Goal: Task Accomplishment & Management: Manage account settings

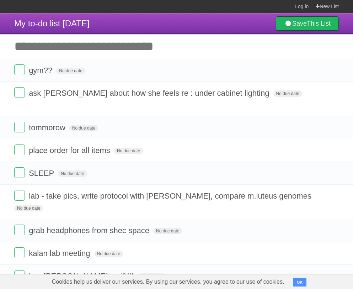
scroll to position [8, 0]
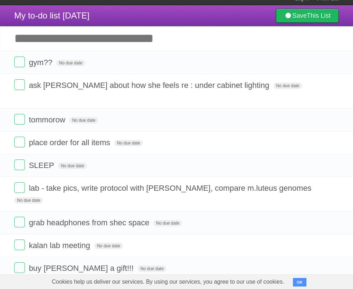
drag, startPoint x: 143, startPoint y: 5, endPoint x: 145, endPoint y: 2, distance: 3.7
click at [58, 184] on span "lab - take pics, write protocol with [PERSON_NAME], compare m.luteus genomes" at bounding box center [171, 188] width 285 height 9
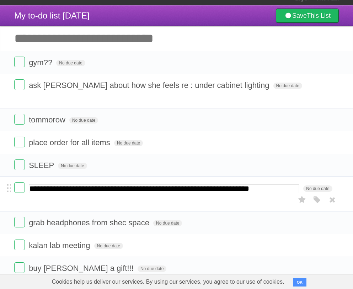
drag, startPoint x: 30, startPoint y: 180, endPoint x: 176, endPoint y: 182, distance: 145.9
click at [176, 184] on input "**********" at bounding box center [164, 188] width 271 height 9
type input "**********"
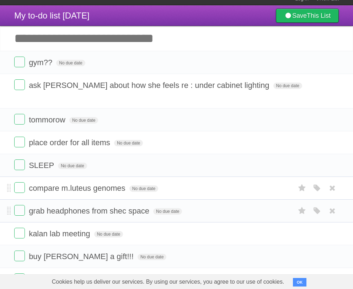
click at [5, 201] on li "grab headphones from shec space No due date White Red Blue Green Purple Orange" at bounding box center [176, 210] width 353 height 23
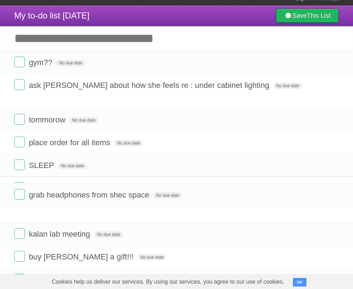
scroll to position [0, 0]
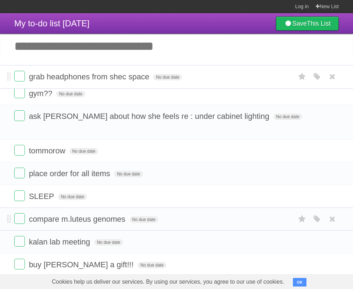
drag, startPoint x: 10, startPoint y: 202, endPoint x: 50, endPoint y: 77, distance: 131.9
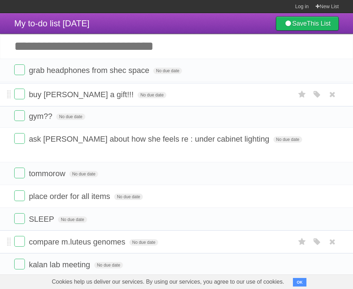
drag, startPoint x: 9, startPoint y: 255, endPoint x: 11, endPoint y: 93, distance: 162.3
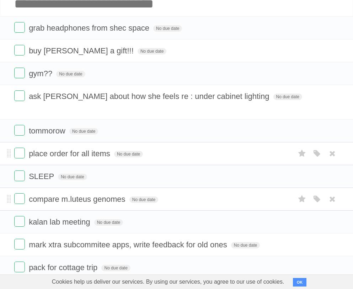
scroll to position [46, 0]
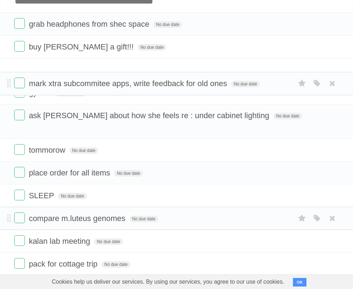
drag, startPoint x: 10, startPoint y: 231, endPoint x: 44, endPoint y: 79, distance: 155.7
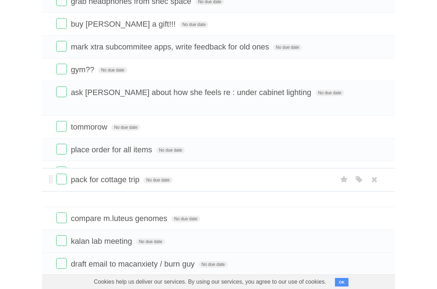
scroll to position [19, 0]
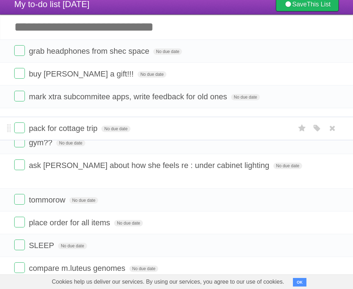
drag, startPoint x: 11, startPoint y: 235, endPoint x: 72, endPoint y: 130, distance: 122.2
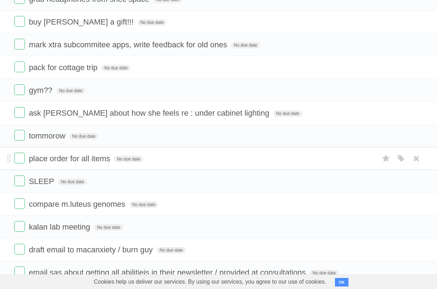
scroll to position [76, 0]
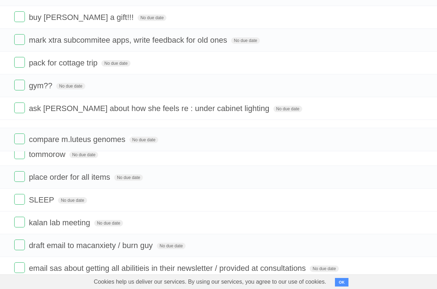
drag, startPoint x: 10, startPoint y: 203, endPoint x: 26, endPoint y: 138, distance: 66.2
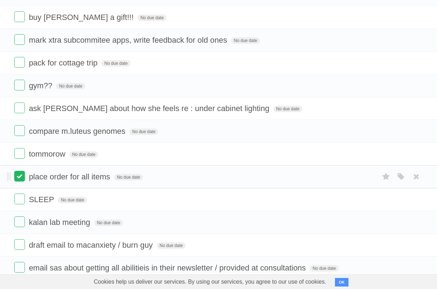
click at [18, 181] on label at bounding box center [19, 176] width 11 height 11
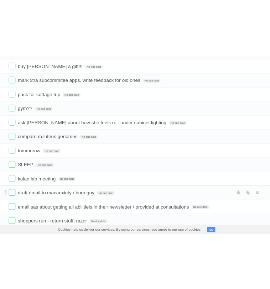
scroll to position [0, 0]
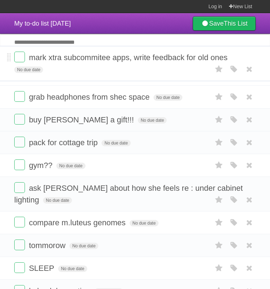
drag, startPoint x: 8, startPoint y: 112, endPoint x: 10, endPoint y: 60, distance: 52.0
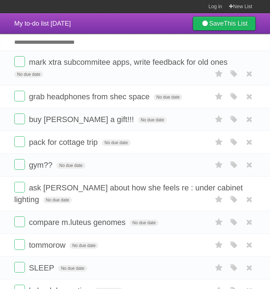
click at [57, 48] on input "Add another task" at bounding box center [135, 42] width 270 height 17
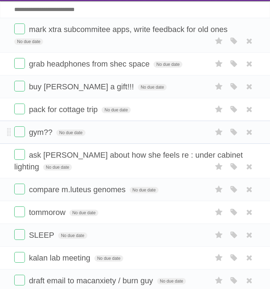
scroll to position [33, 0]
